Goal: Task Accomplishment & Management: Use online tool/utility

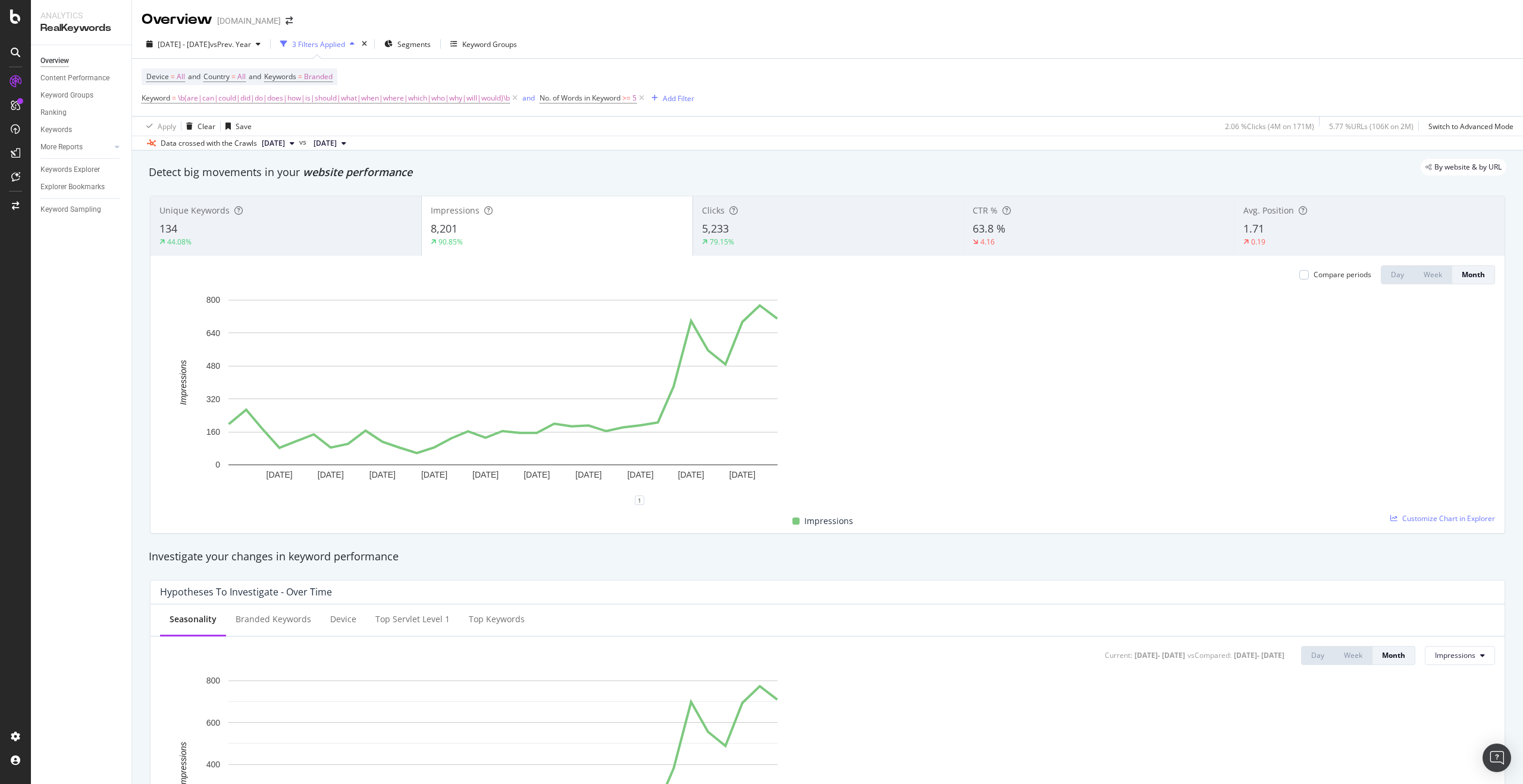
scroll to position [32, 0]
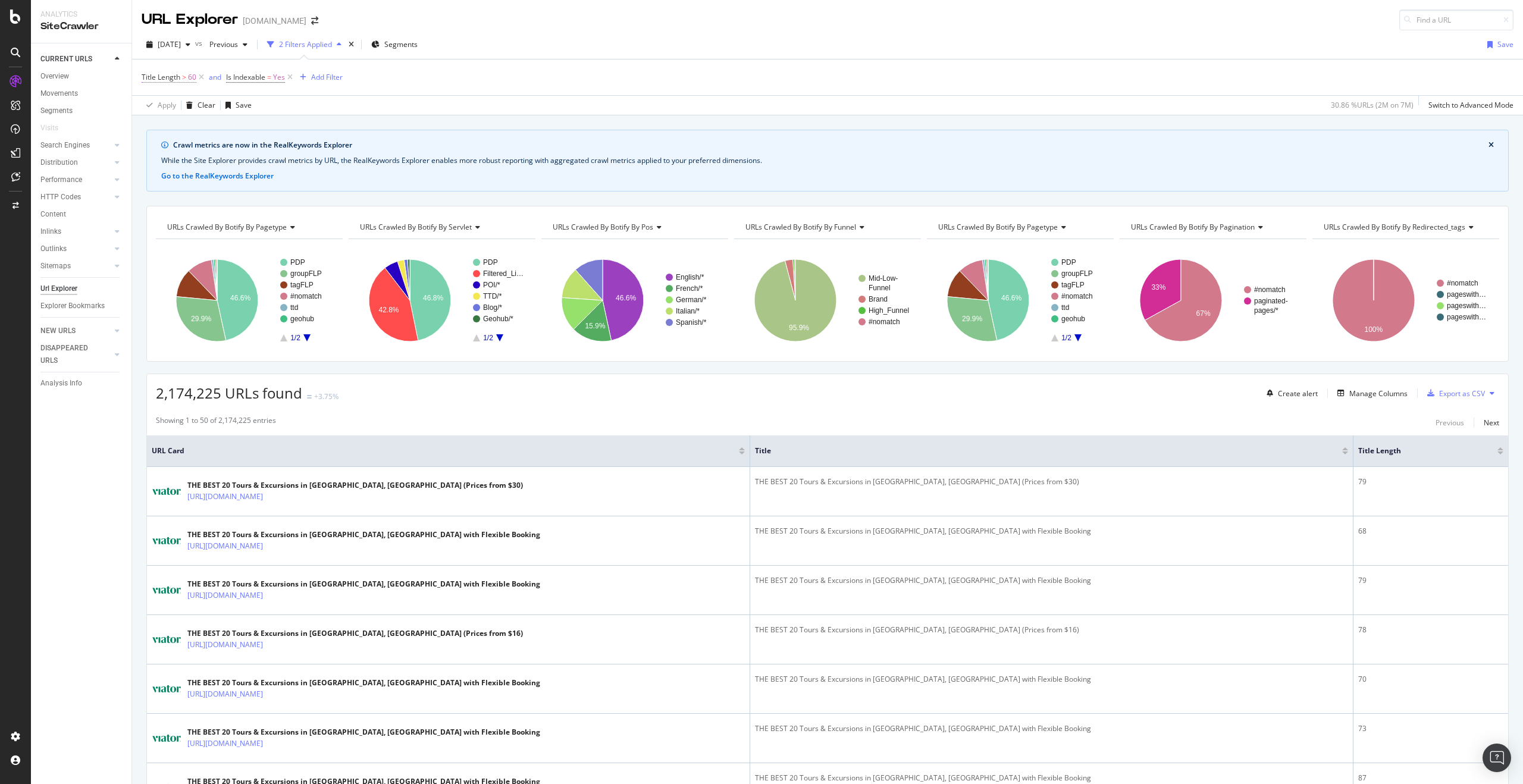
click at [187, 81] on span "Title Length > 60" at bounding box center [169, 77] width 54 height 10
click at [189, 138] on input "60" at bounding box center [218, 145] width 131 height 19
click at [227, 143] on input "60" at bounding box center [218, 145] width 131 height 19
click at [444, 114] on div "URL Explorer www.viator.com 2025 Aug. 1st vs Previous 2 Filters Applied Segment…" at bounding box center [828, 392] width 1392 height 784
click at [325, 82] on div "Add Filter" at bounding box center [327, 77] width 32 height 10
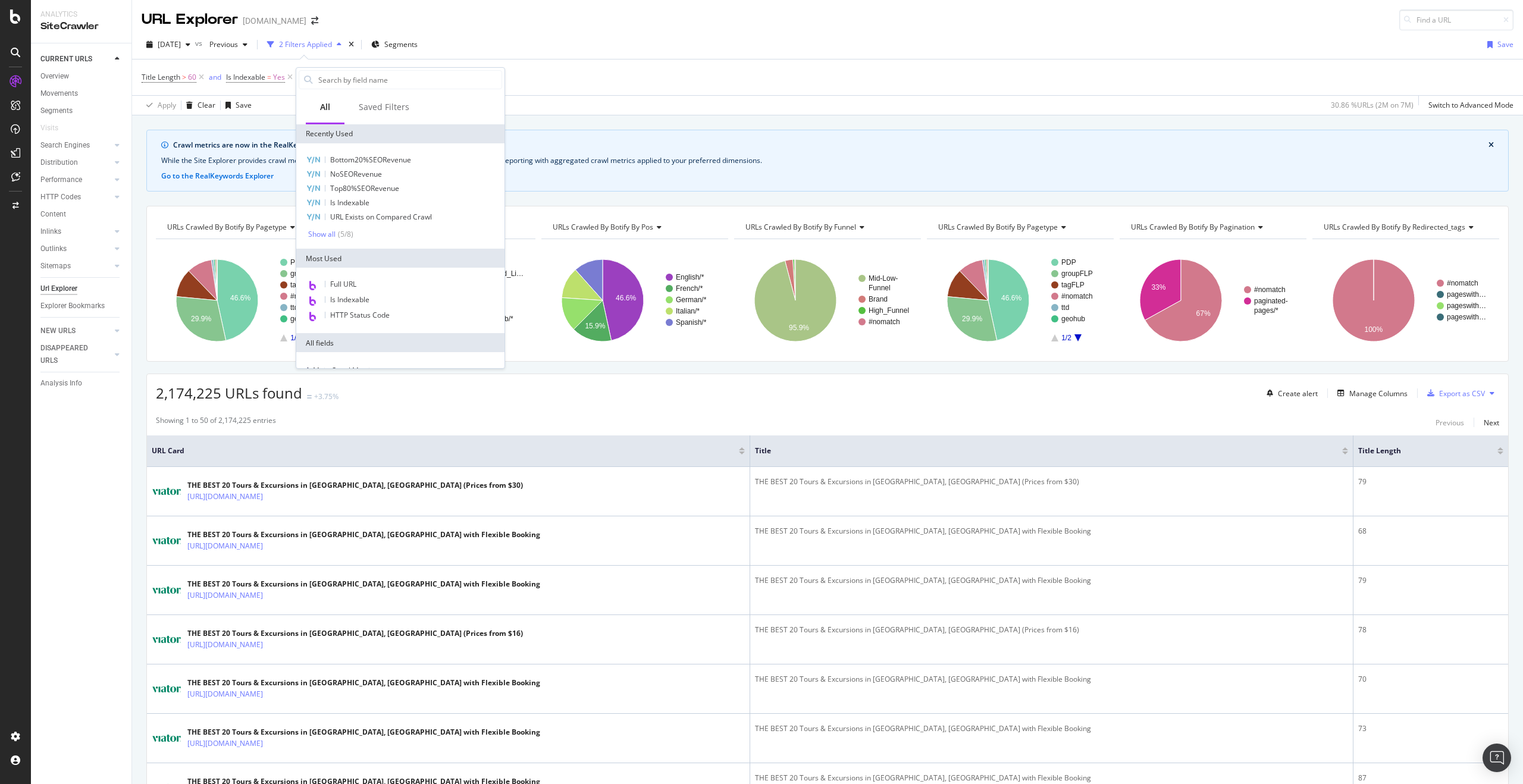
click at [511, 71] on div "Title Length > 60 and Is Indexable = Yes Add Filter" at bounding box center [827, 77] width 1372 height 36
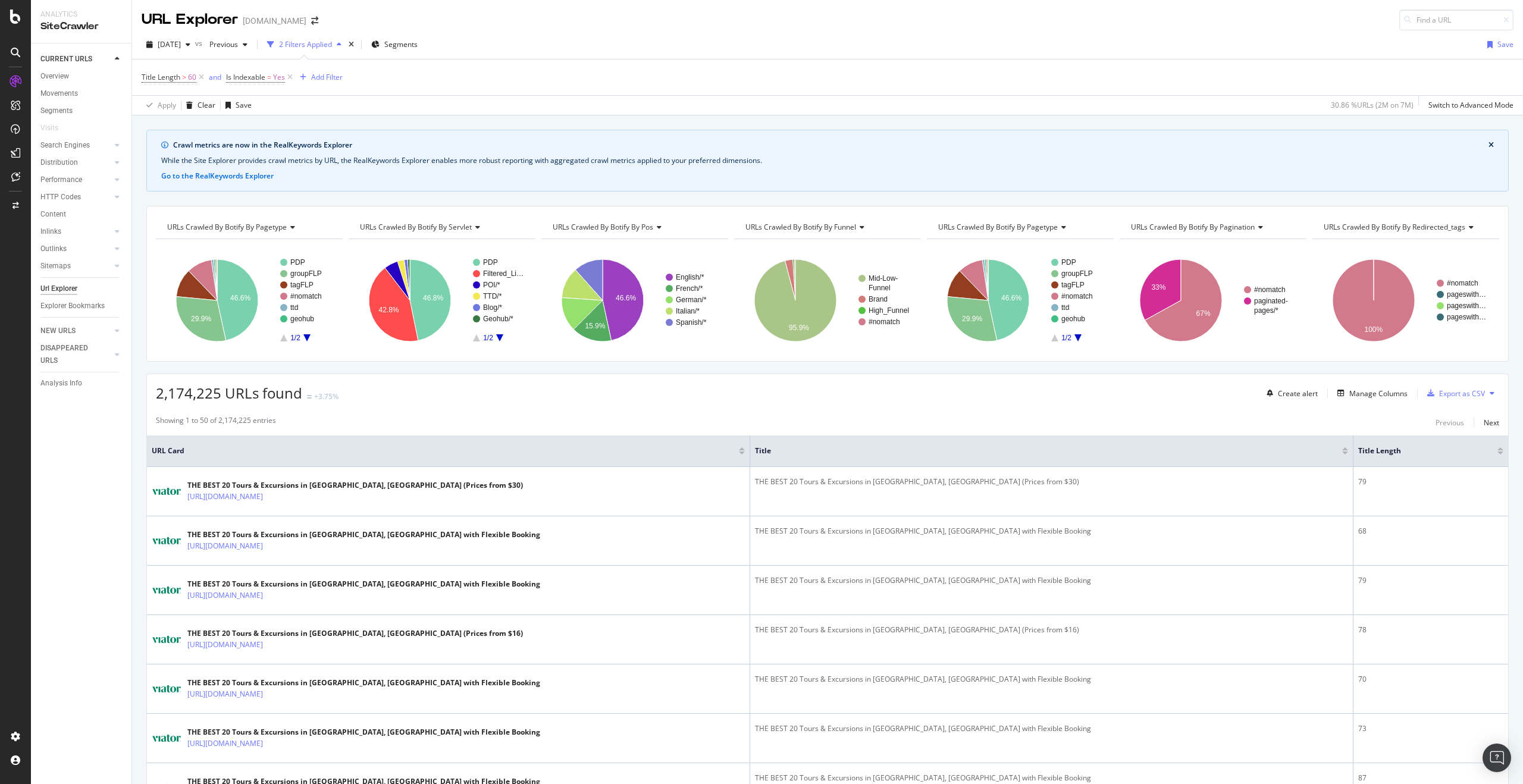
click at [335, 69] on div "Title Length > 60 and Is Indexable = Yes Add Filter" at bounding box center [242, 78] width 201 height 17
click at [333, 72] on div "Add Filter" at bounding box center [327, 77] width 32 height 10
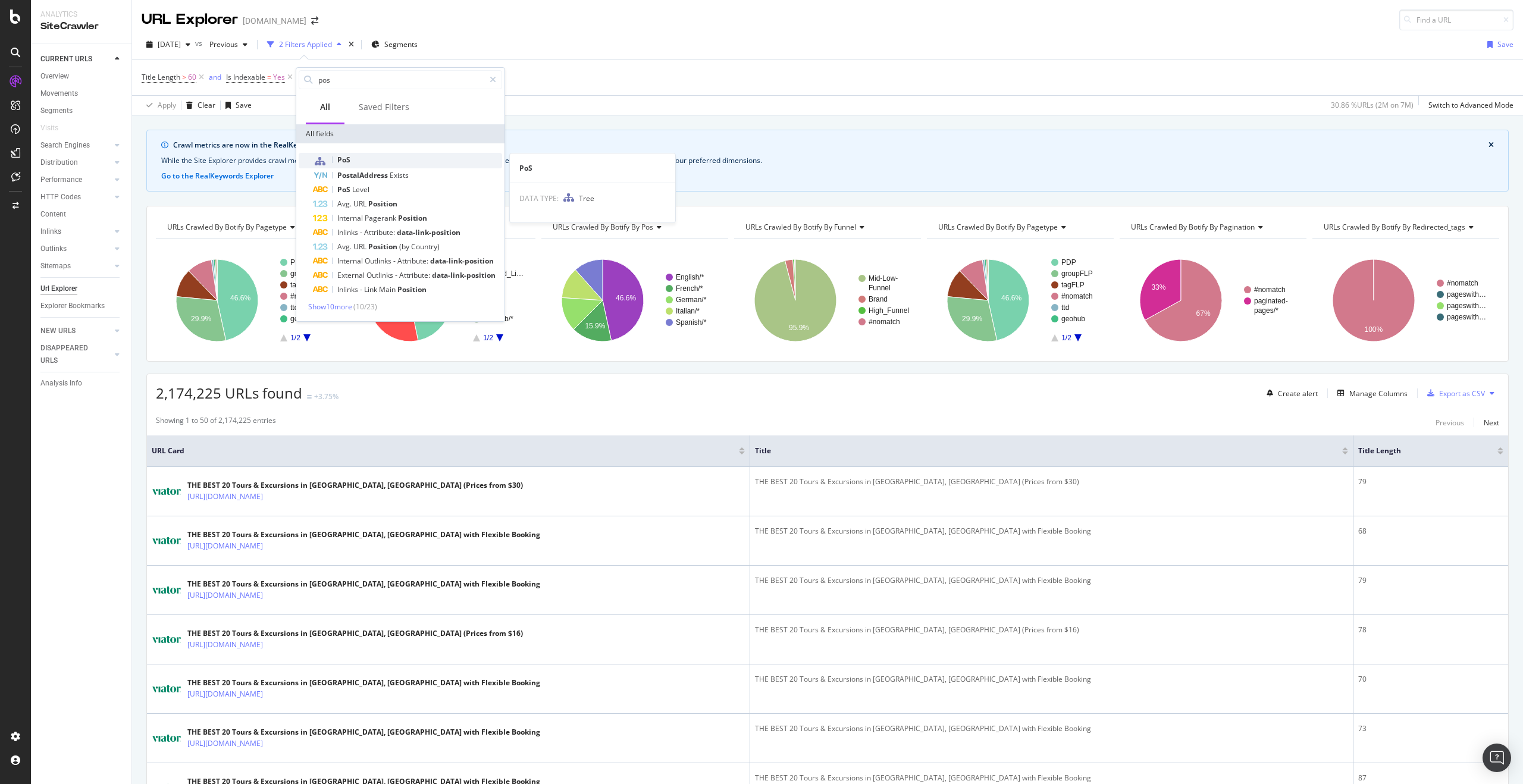
type input "pos"
click at [351, 158] on div "PoS" at bounding box center [408, 160] width 189 height 15
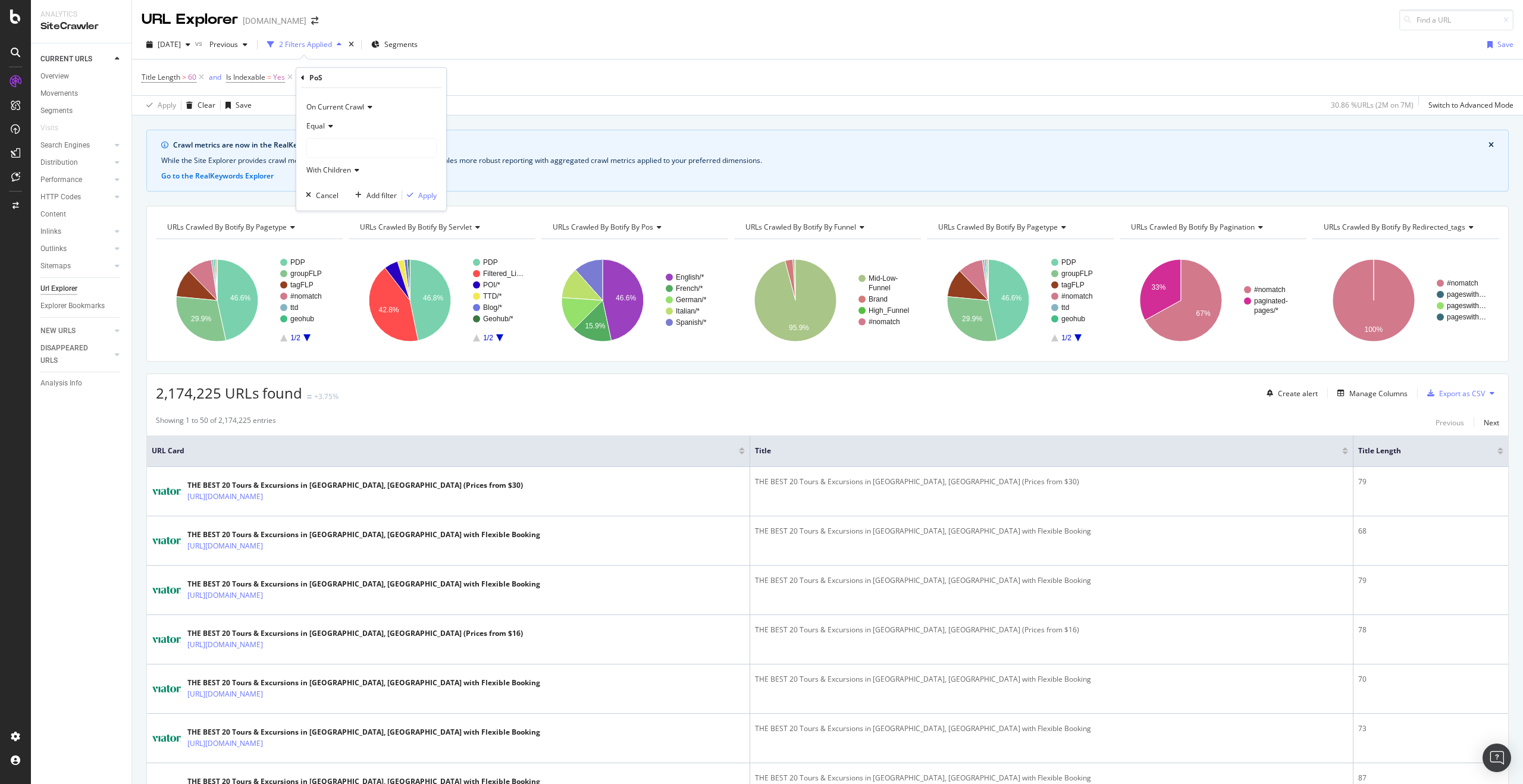
click at [337, 144] on div at bounding box center [371, 148] width 129 height 19
click at [326, 168] on span "English" at bounding box center [329, 171] width 23 height 10
click at [328, 180] on span "US" at bounding box center [329, 185] width 9 height 10
click at [425, 194] on div "Apply" at bounding box center [428, 195] width 19 height 10
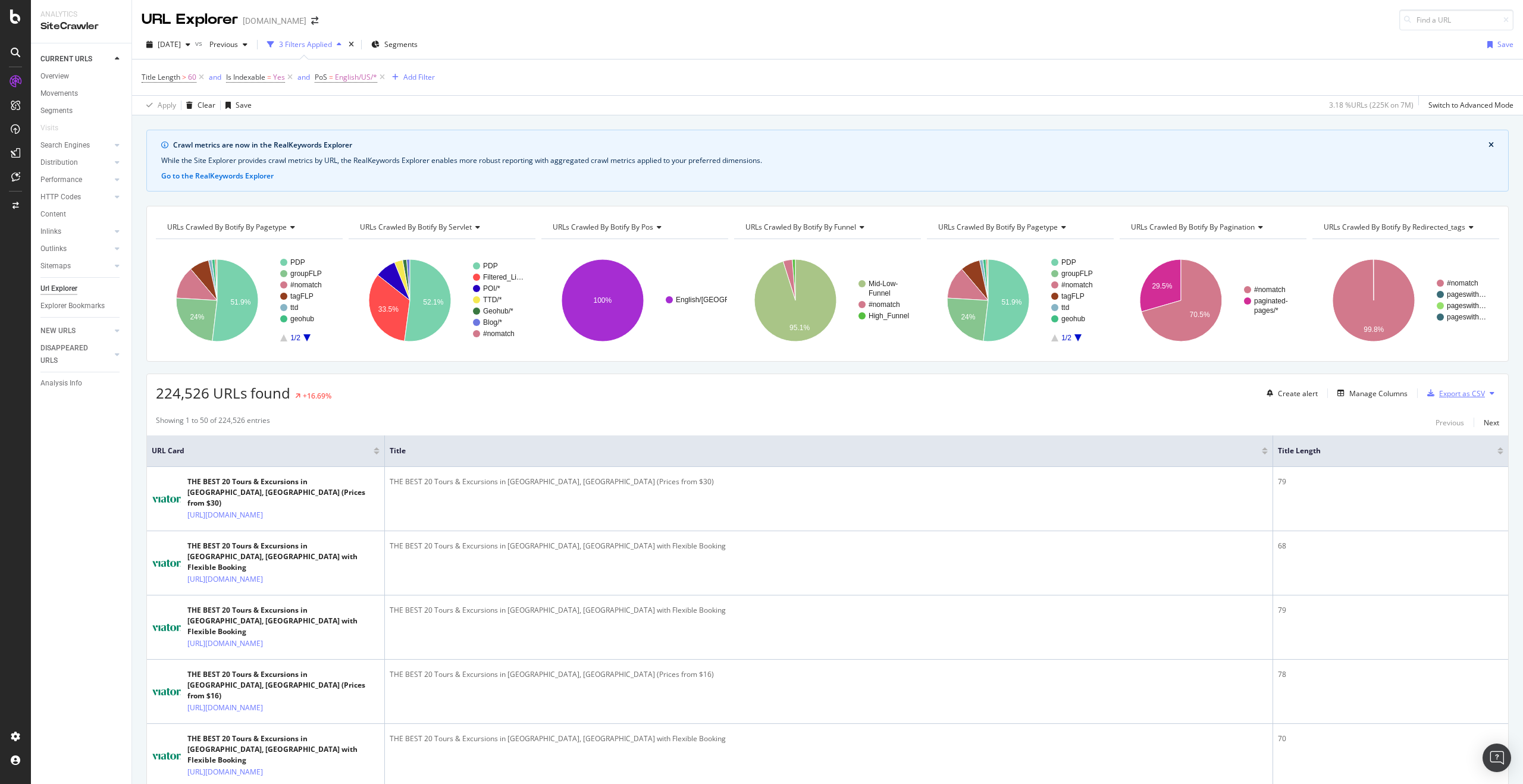
click at [1450, 389] on div "Export as CSV" at bounding box center [1462, 393] width 46 height 10
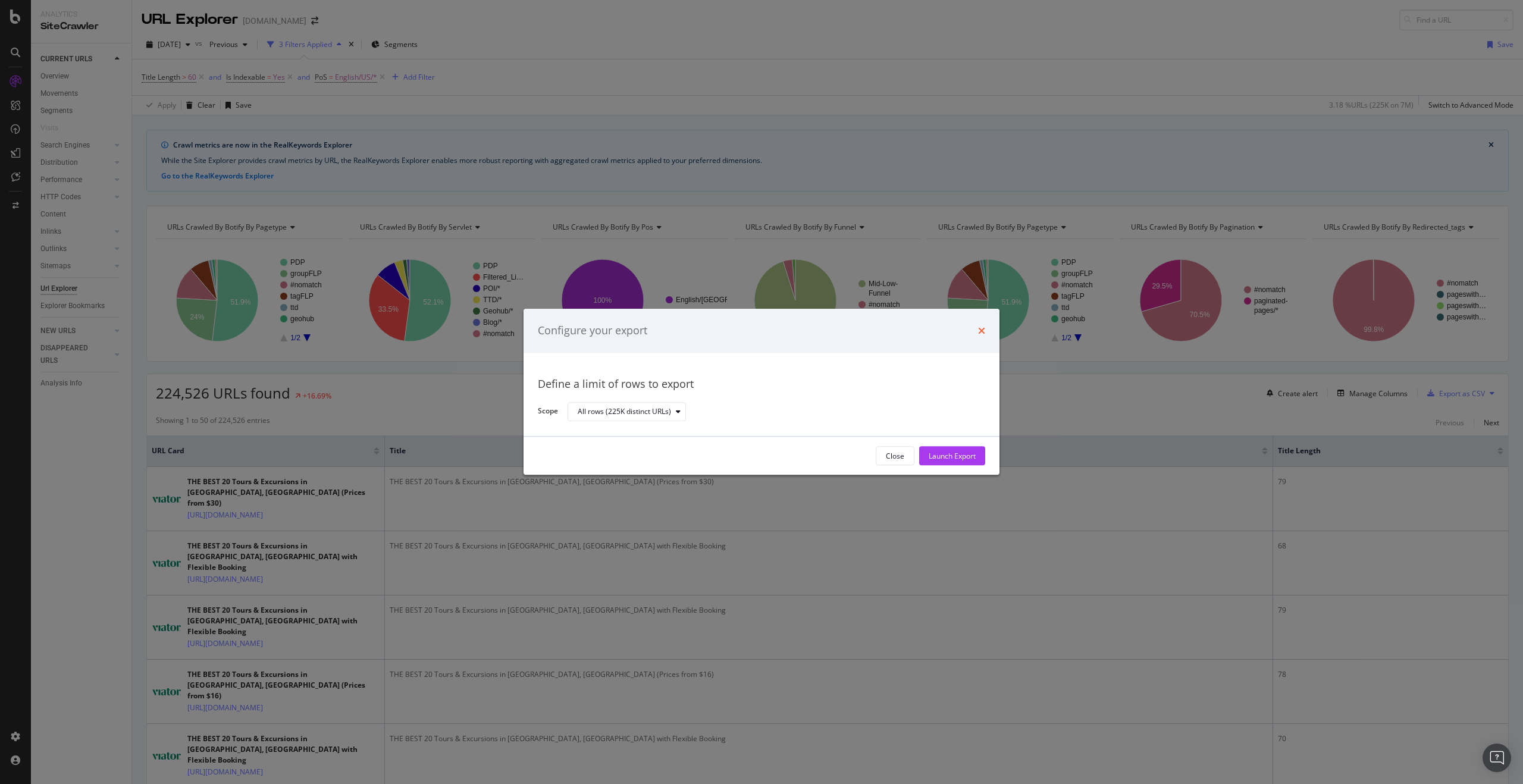
drag, startPoint x: 992, startPoint y: 332, endPoint x: 983, endPoint y: 334, distance: 9.2
click at [989, 332] on div "Configure your export" at bounding box center [762, 330] width 476 height 44
click at [984, 333] on icon "times" at bounding box center [982, 331] width 8 height 9
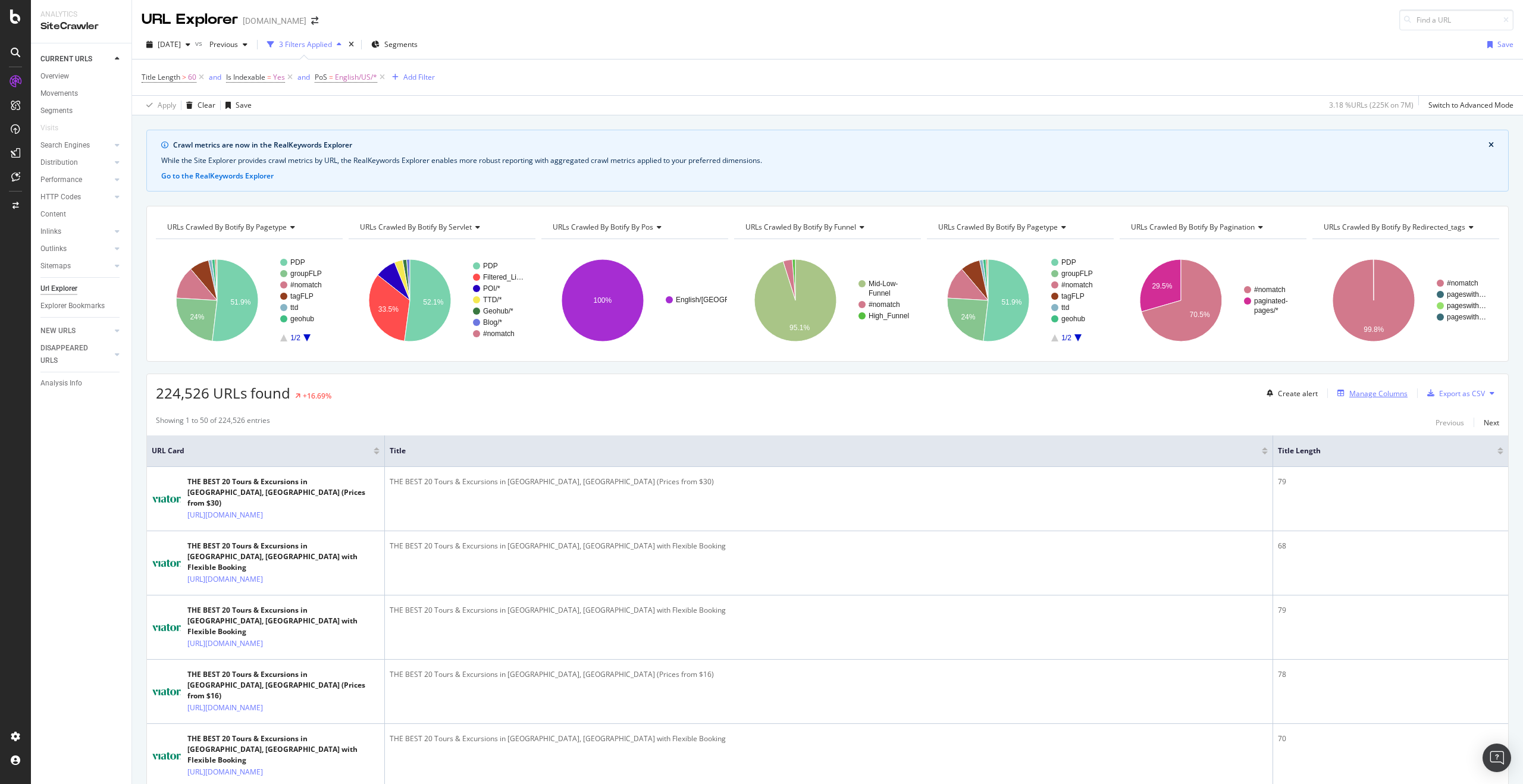
click at [1356, 392] on div "Manage Columns" at bounding box center [1379, 393] width 58 height 10
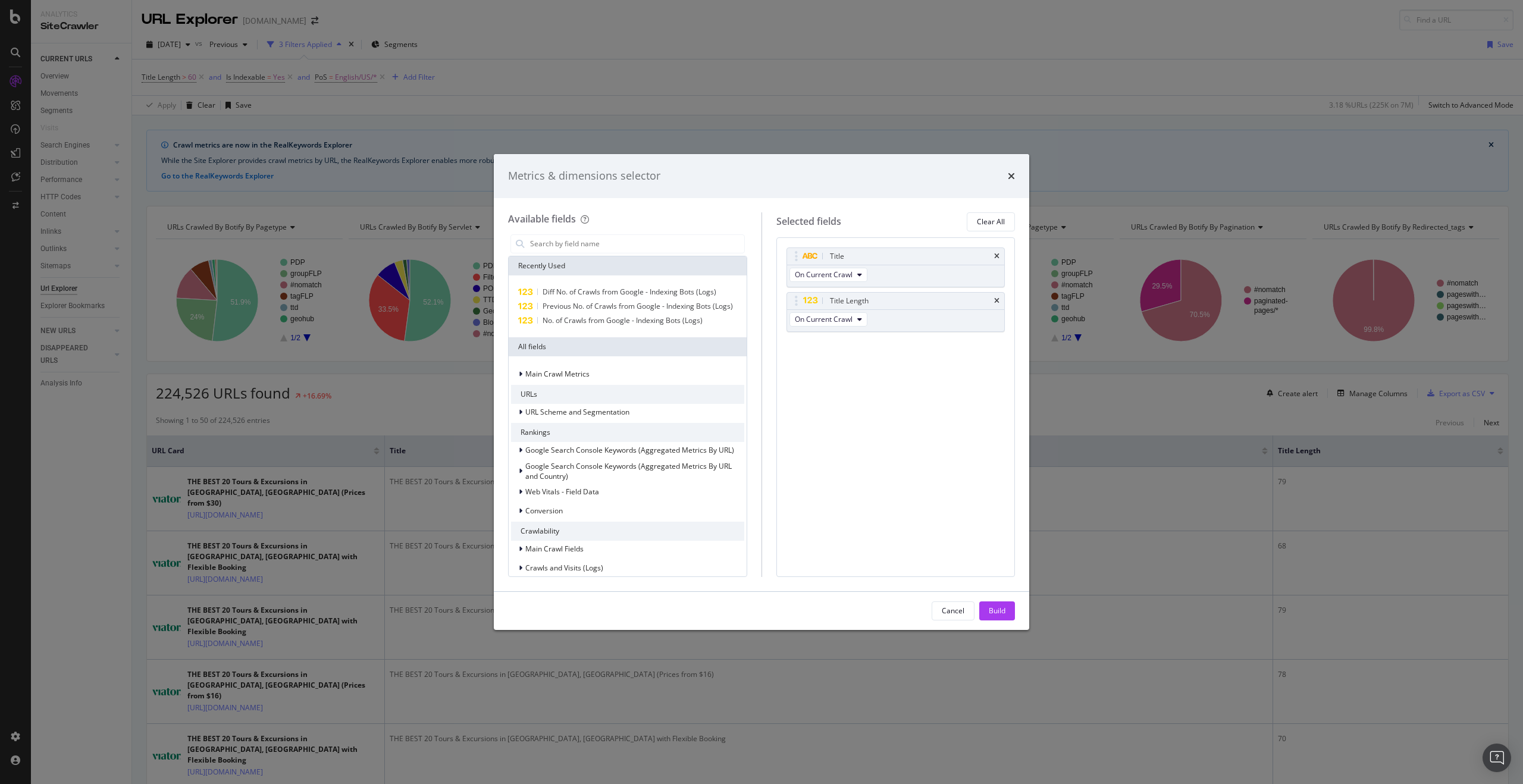
click at [1018, 180] on div "Metrics & dimensions selector" at bounding box center [762, 175] width 535 height 44
click at [1016, 175] on div "Metrics & dimensions selector" at bounding box center [762, 175] width 535 height 44
click at [1012, 173] on icon "times" at bounding box center [1012, 176] width 8 height 9
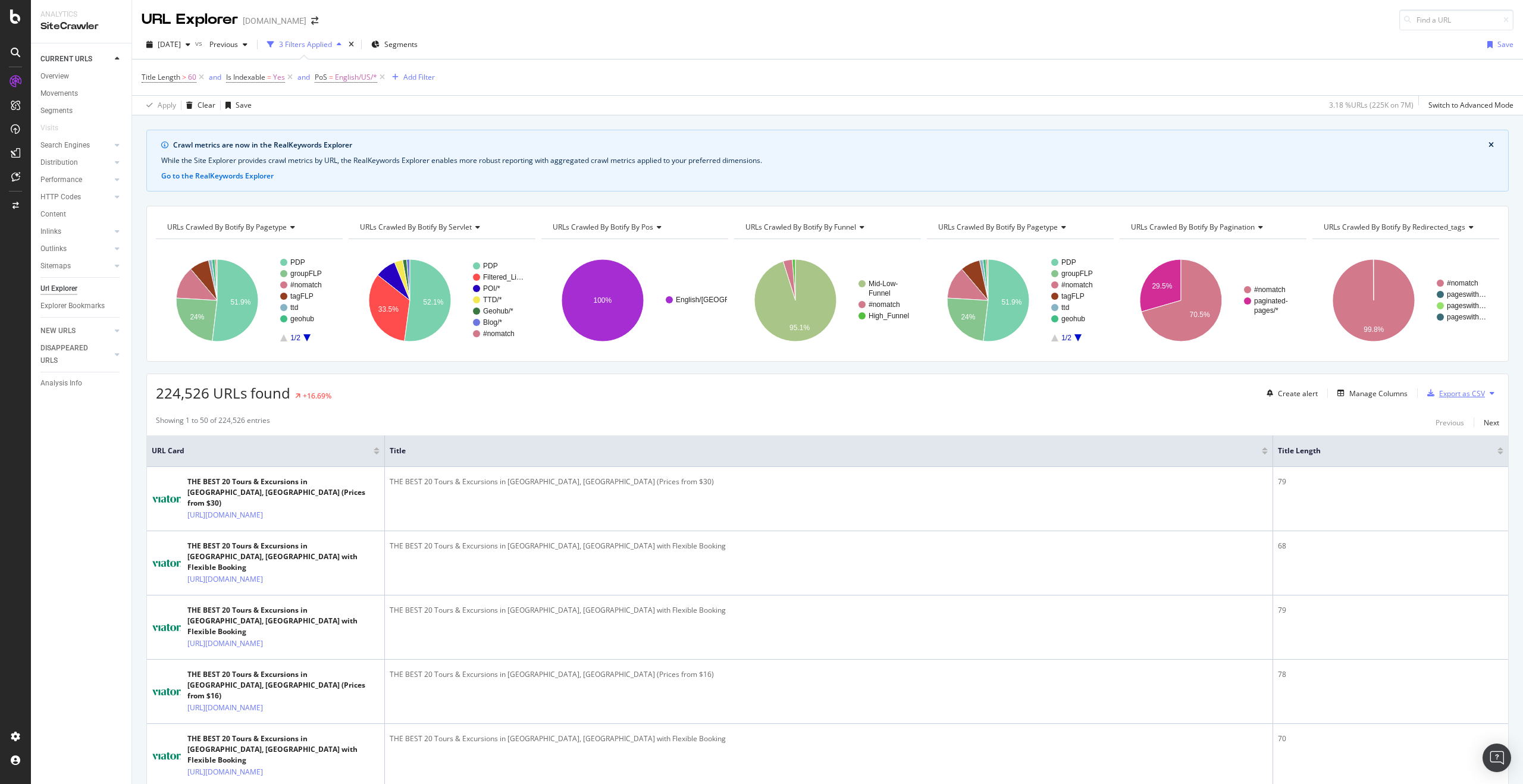
click at [1461, 392] on div "Export as CSV" at bounding box center [1462, 393] width 46 height 10
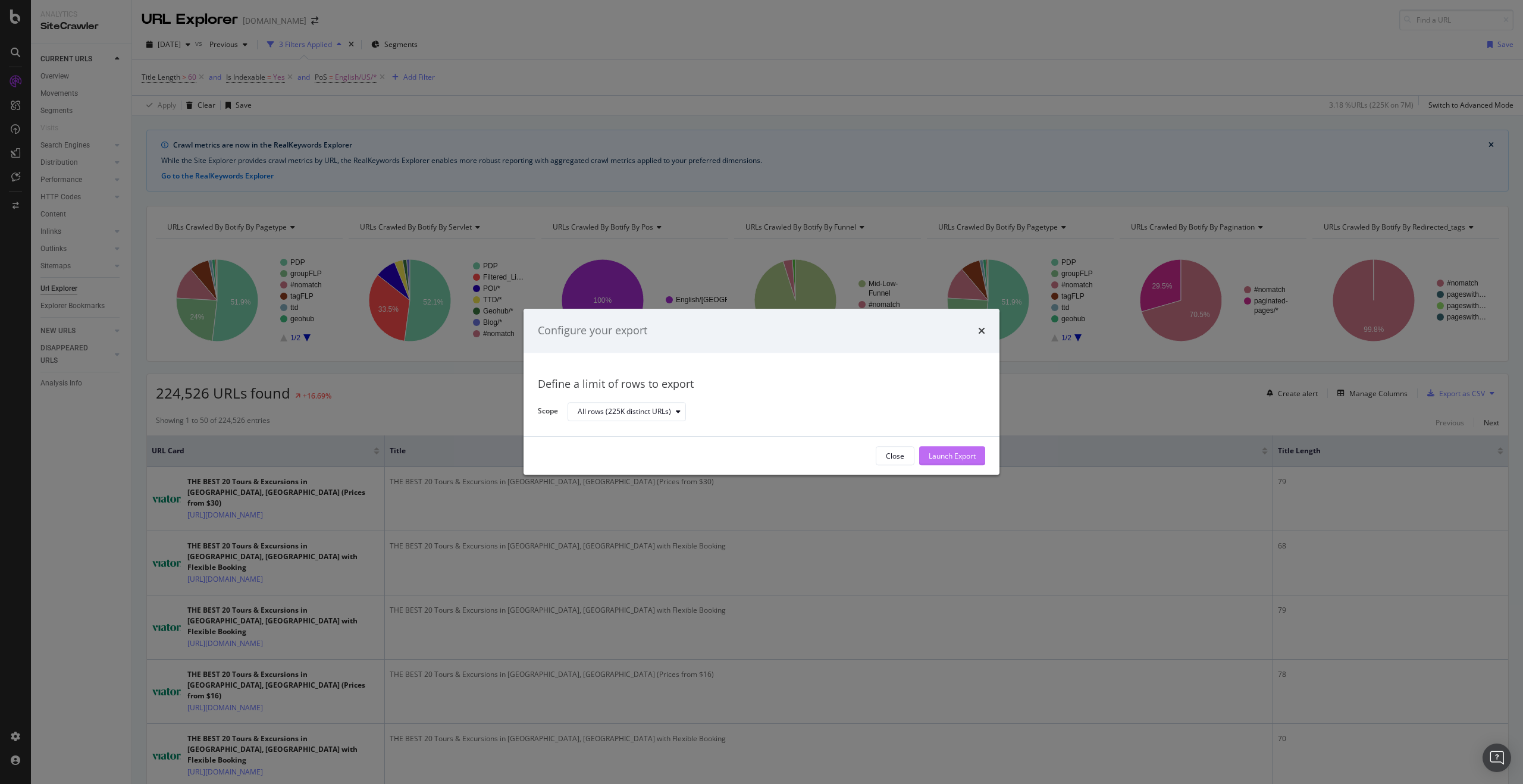
click at [971, 447] on button "Launch Export" at bounding box center [952, 457] width 66 height 19
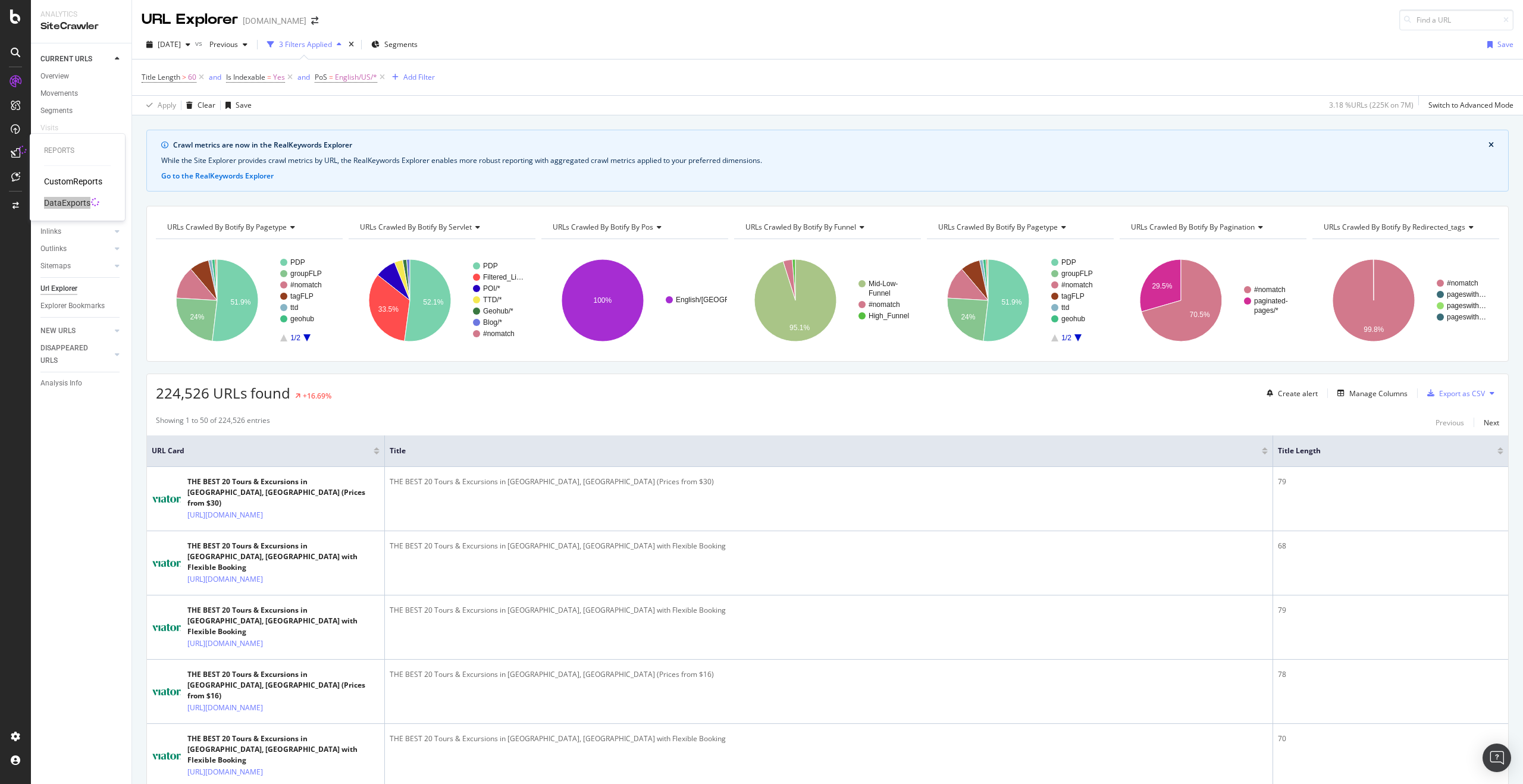
drag, startPoint x: 56, startPoint y: 206, endPoint x: 96, endPoint y: 204, distance: 40.0
click at [0, 0] on div "Reports CustomReports DataExports" at bounding box center [15, 392] width 31 height 784
